Goal: Information Seeking & Learning: Learn about a topic

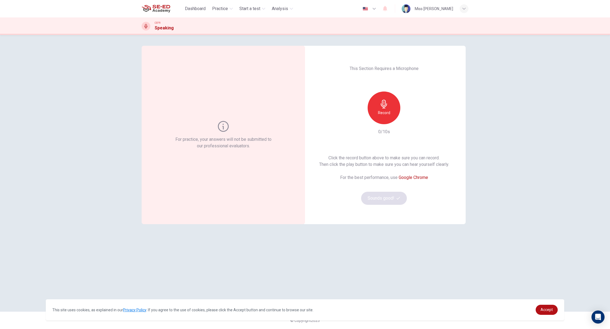
click at [388, 102] on div "Record" at bounding box center [384, 108] width 33 height 33
click at [409, 119] on icon "button" at bounding box center [408, 119] width 5 height 5
click at [411, 118] on icon "button" at bounding box center [408, 119] width 5 height 5
click at [383, 115] on h6 "Record" at bounding box center [384, 113] width 12 height 7
click at [408, 120] on icon "button" at bounding box center [408, 119] width 5 height 5
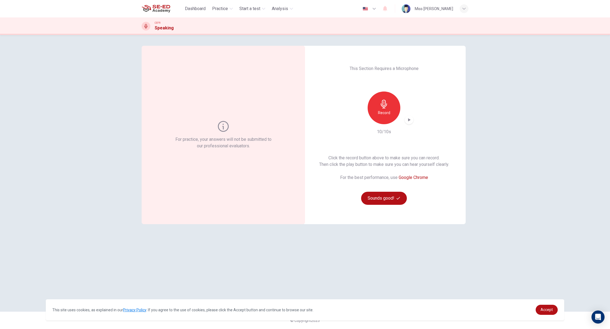
click at [407, 120] on icon "button" at bounding box center [408, 119] width 5 height 5
click at [408, 120] on icon "button" at bounding box center [409, 120] width 4 height 4
click at [387, 114] on h6 "Record" at bounding box center [384, 113] width 12 height 7
click at [377, 200] on button "Sounds good!" at bounding box center [384, 198] width 46 height 13
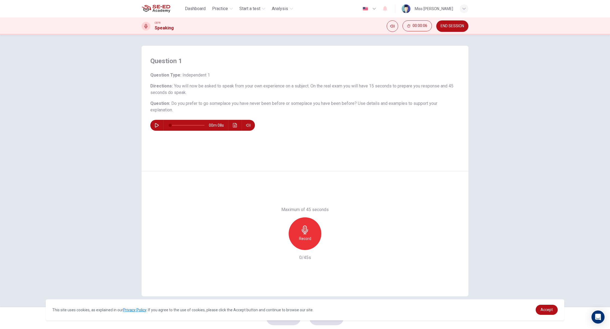
click at [157, 126] on icon "button" at bounding box center [157, 125] width 4 height 4
click at [156, 126] on icon "button" at bounding box center [157, 125] width 4 height 4
type input "0"
click at [220, 9] on span "Practice" at bounding box center [220, 8] width 16 height 7
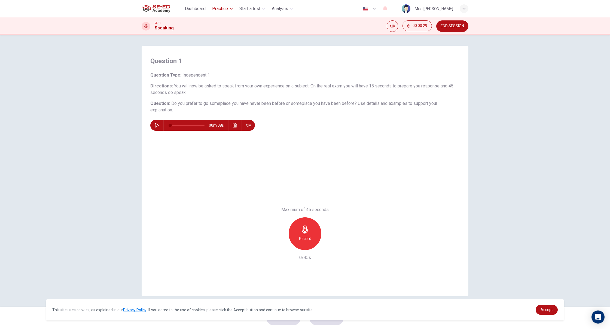
click at [220, 10] on span "Practice" at bounding box center [220, 8] width 16 height 7
click at [216, 27] on span "CEFR Reading" at bounding box center [230, 26] width 40 height 7
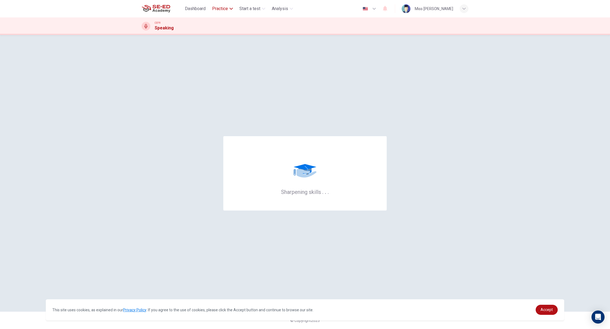
click at [223, 13] on button "Practice" at bounding box center [222, 9] width 25 height 10
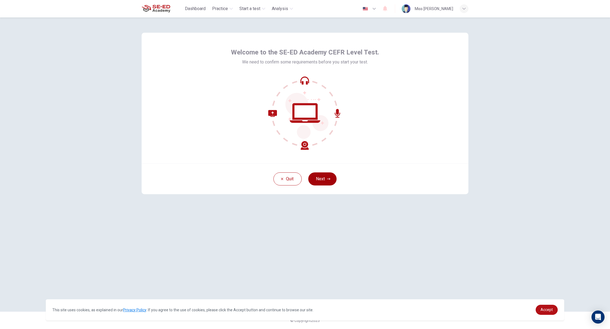
click at [331, 179] on button "Next" at bounding box center [322, 178] width 28 height 13
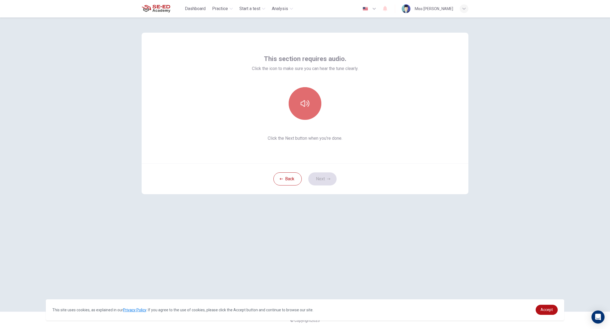
click at [302, 99] on icon "button" at bounding box center [305, 103] width 9 height 9
click at [315, 182] on button "Next" at bounding box center [322, 178] width 28 height 13
click at [303, 99] on icon "button" at bounding box center [305, 99] width 6 height 9
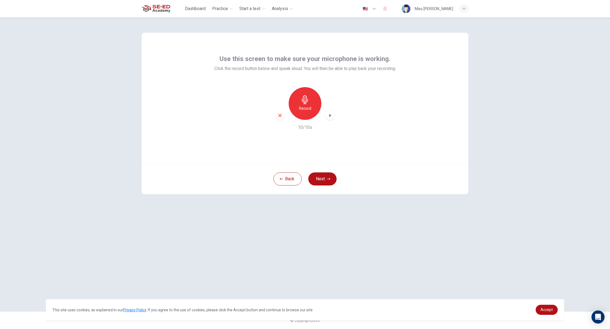
drag, startPoint x: 306, startPoint y: 104, endPoint x: 309, endPoint y: 105, distance: 3.7
click at [306, 104] on icon "button" at bounding box center [305, 99] width 6 height 9
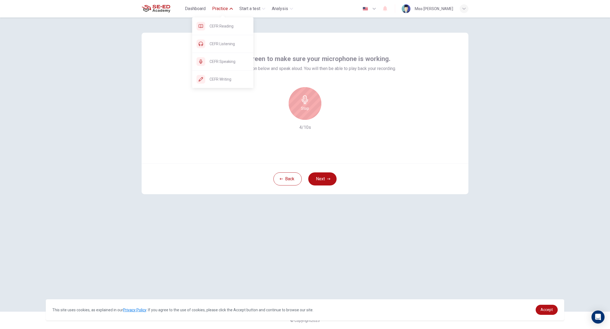
click at [223, 7] on span "Practice" at bounding box center [220, 8] width 16 height 7
click at [222, 8] on span "Practice" at bounding box center [220, 8] width 16 height 7
click at [228, 46] on span "CEFR Listening" at bounding box center [230, 44] width 40 height 7
click at [231, 47] on div "CEFR Listening" at bounding box center [222, 43] width 61 height 17
click at [231, 47] on span "CEFR Listening" at bounding box center [230, 44] width 40 height 7
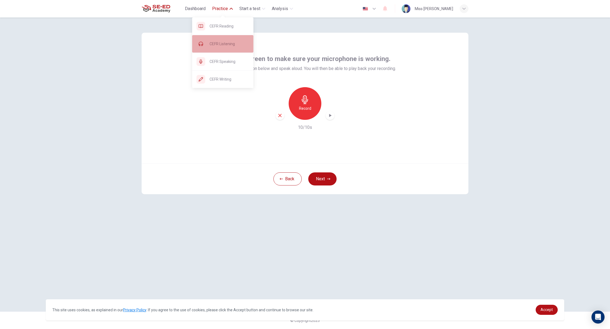
click at [231, 47] on span "CEFR Listening" at bounding box center [230, 44] width 40 height 7
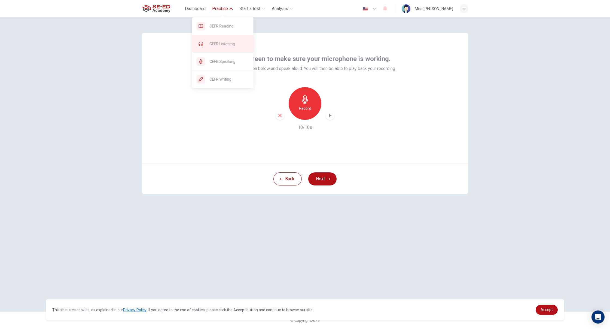
click at [231, 47] on span "CEFR Listening" at bounding box center [230, 44] width 40 height 7
drag, startPoint x: 231, startPoint y: 47, endPoint x: 248, endPoint y: 59, distance: 21.0
click at [231, 47] on span "CEFR Listening" at bounding box center [230, 44] width 40 height 7
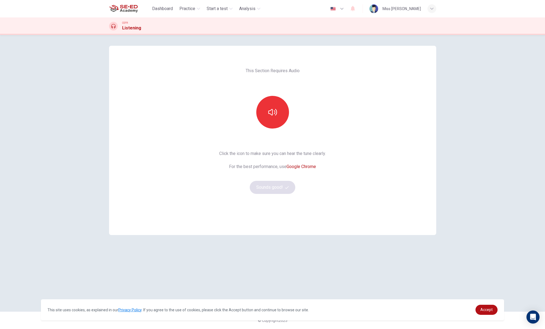
drag, startPoint x: 457, startPoint y: 61, endPoint x: 464, endPoint y: 59, distance: 7.1
click at [463, 59] on div "This Section Requires Audio Click the icon to make sure you can hear the tune c…" at bounding box center [272, 182] width 545 height 294
